Goal: Task Accomplishment & Management: Manage account settings

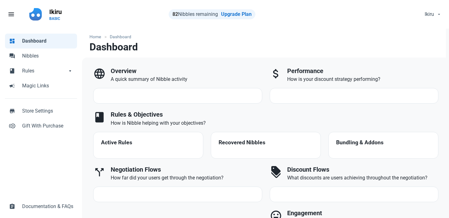
select select "7d"
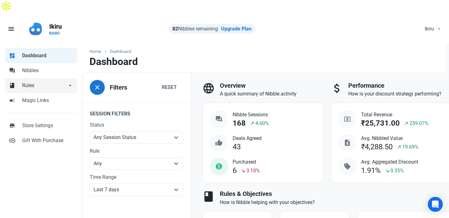
click at [39, 82] on span "Rules" at bounding box center [44, 85] width 45 height 7
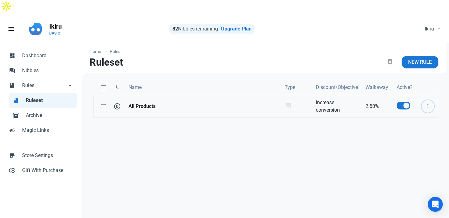
click at [427, 102] on icon "button" at bounding box center [427, 106] width 5 height 8
click at [415, 116] on link "Edit" at bounding box center [416, 121] width 34 height 10
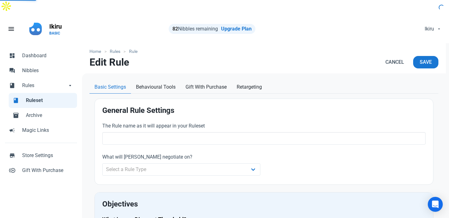
type input "All Products"
type input "2.50"
radio input "true"
radio input "false"
radio input "true"
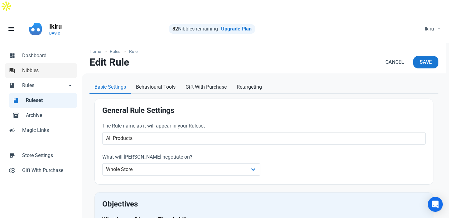
click at [43, 63] on link "forum Nibbles" at bounding box center [41, 70] width 72 height 15
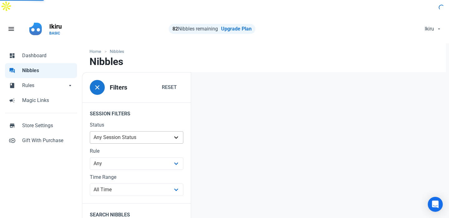
scroll to position [12, 0]
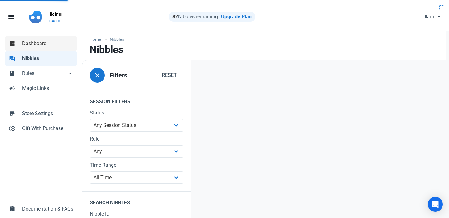
click at [39, 36] on link "dashboard Dashboard" at bounding box center [41, 43] width 72 height 15
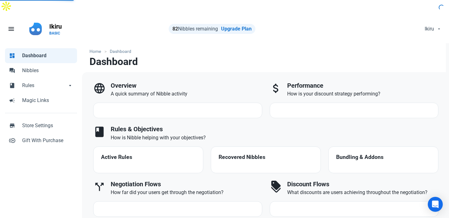
select select "7d"
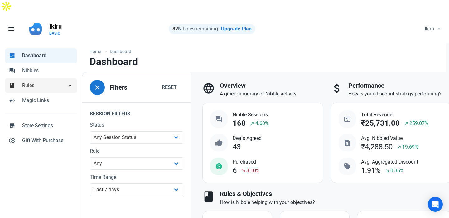
click at [39, 82] on span "Rules" at bounding box center [44, 85] width 45 height 7
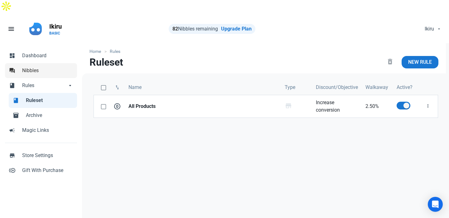
click at [34, 67] on span "Nibbles" at bounding box center [47, 70] width 51 height 7
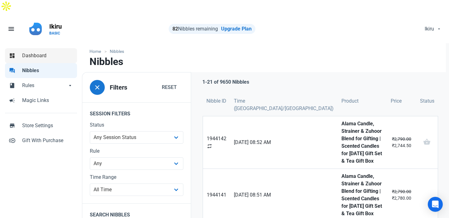
click at [52, 52] on span "Dashboard" at bounding box center [47, 55] width 51 height 7
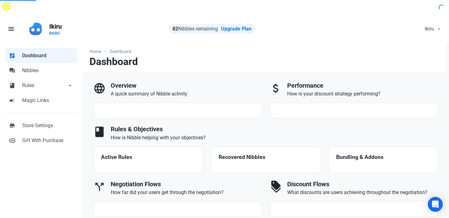
select select "7d"
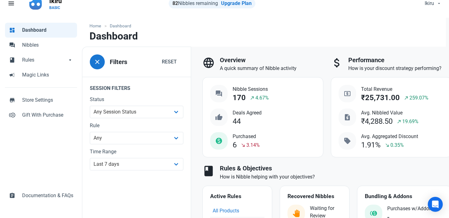
scroll to position [135, 0]
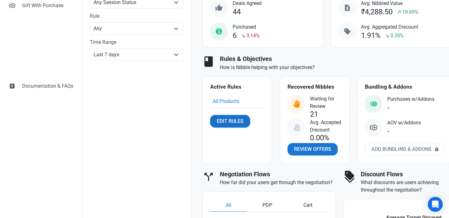
click at [230, 118] on span "Edit Rules" at bounding box center [229, 121] width 27 height 7
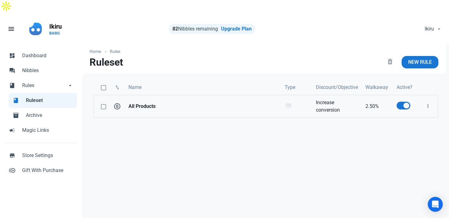
click at [98, 95] on td at bounding box center [101, 106] width 16 height 23
click at [103, 104] on span at bounding box center [103, 106] width 5 height 5
checkbox input "true"
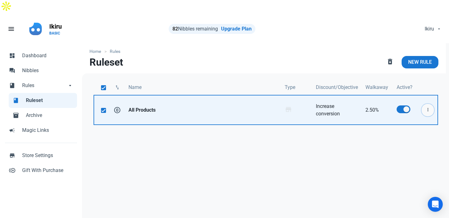
click at [427, 106] on icon "button" at bounding box center [427, 110] width 5 height 8
click at [401, 106] on span at bounding box center [403, 110] width 14 height 8
click at [400, 107] on input "checkbox" at bounding box center [398, 109] width 4 height 4
checkbox input "false"
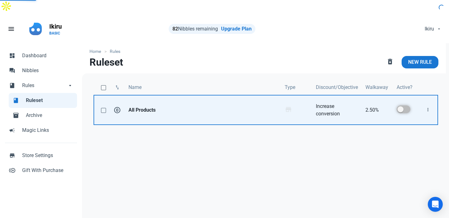
checkbox input "false"
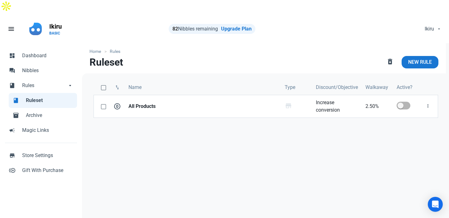
click at [325, 135] on div "swap_vert Name Type Discount/Objective Walkaway Active? 0 All Products Whole St…" at bounding box center [265, 153] width 367 height 158
